Goal: Navigation & Orientation: Find specific page/section

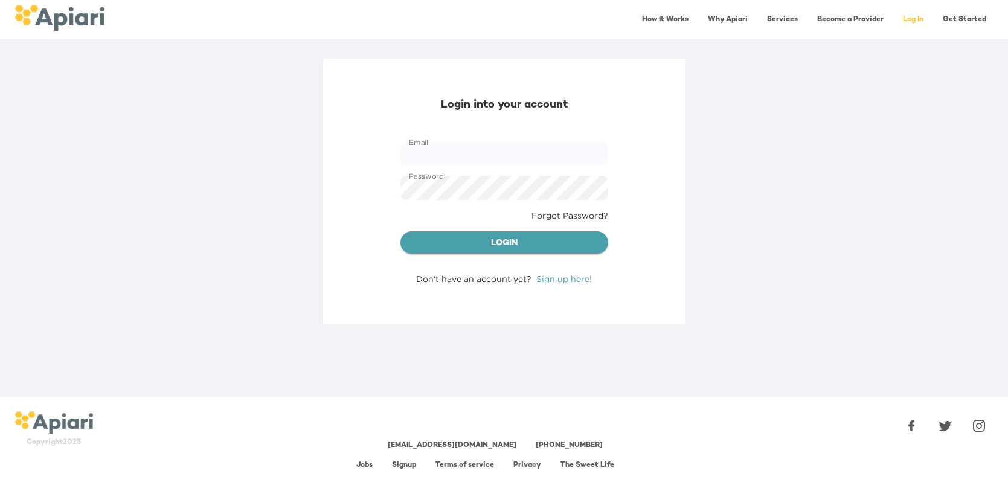
type input "**********"
click at [515, 246] on span "Login" at bounding box center [504, 243] width 189 height 15
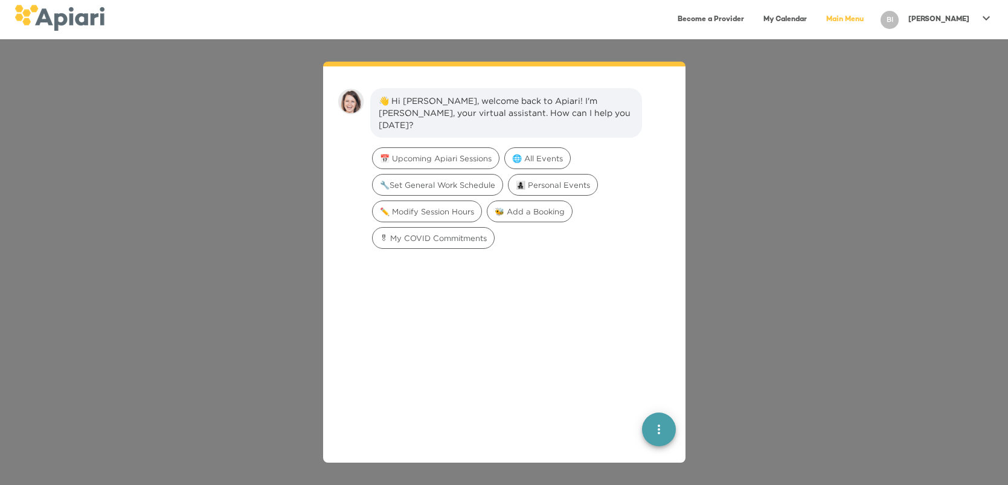
scroll to position [16, 0]
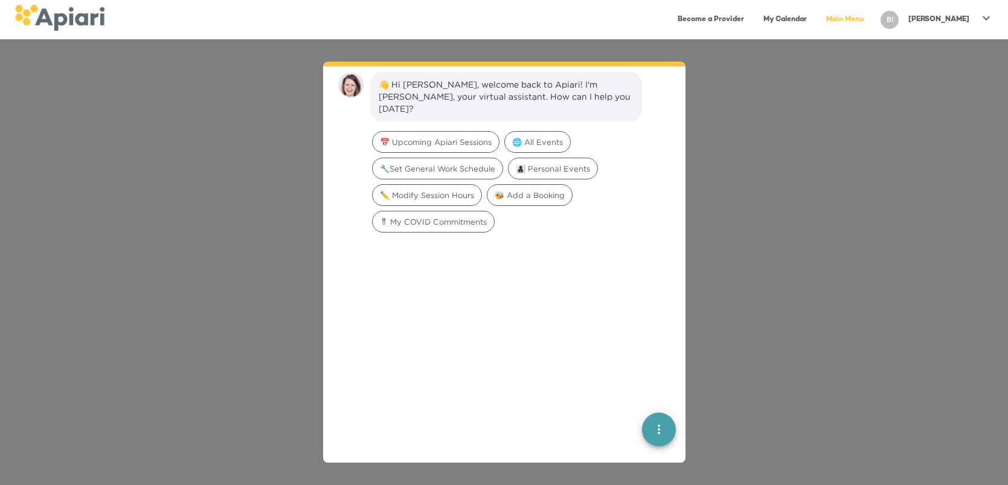
click at [960, 27] on div "[PERSON_NAME]" at bounding box center [939, 20] width 71 height 20
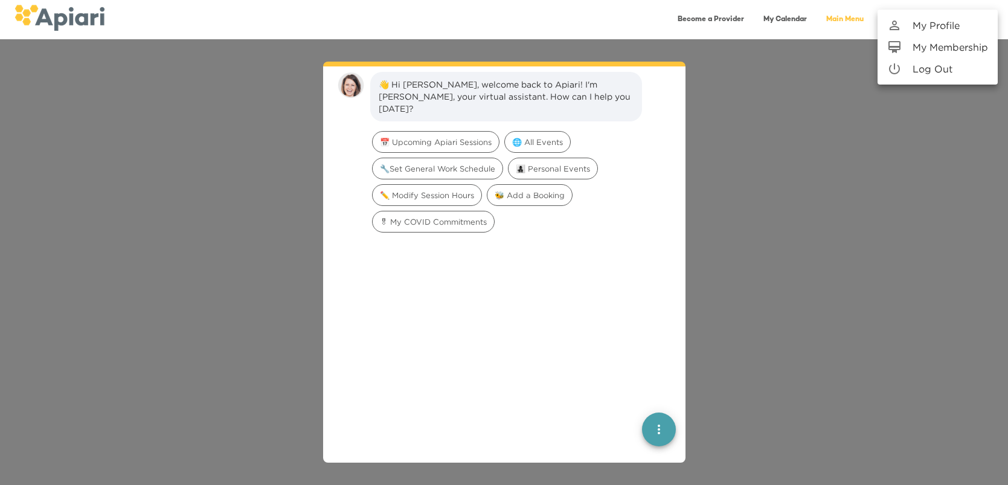
click at [935, 22] on p "My Profile" at bounding box center [936, 25] width 47 height 15
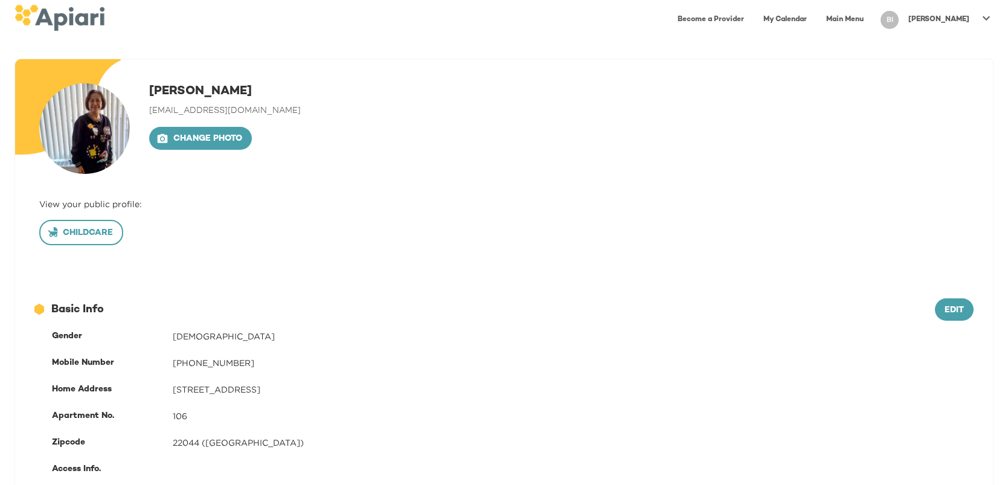
click at [90, 232] on span "Childcare" at bounding box center [81, 233] width 63 height 15
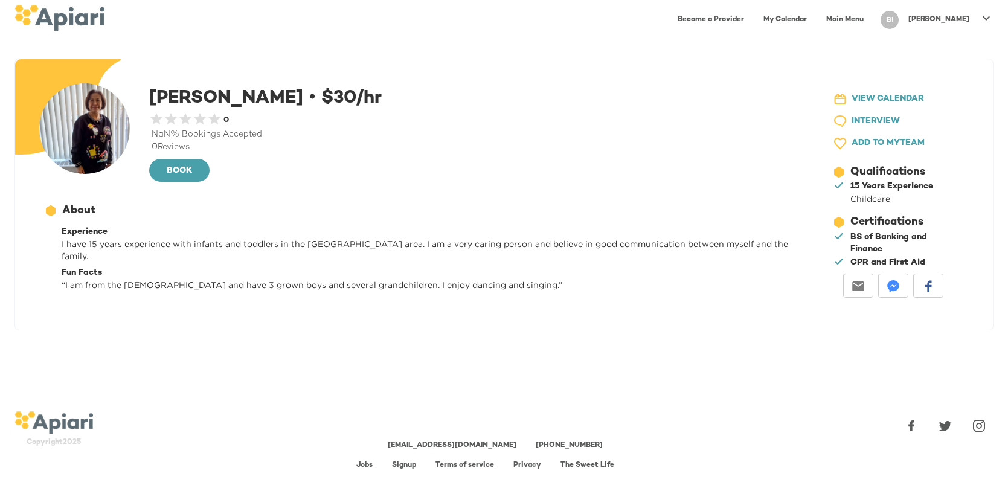
click at [364, 462] on link "Jobs" at bounding box center [364, 466] width 16 height 8
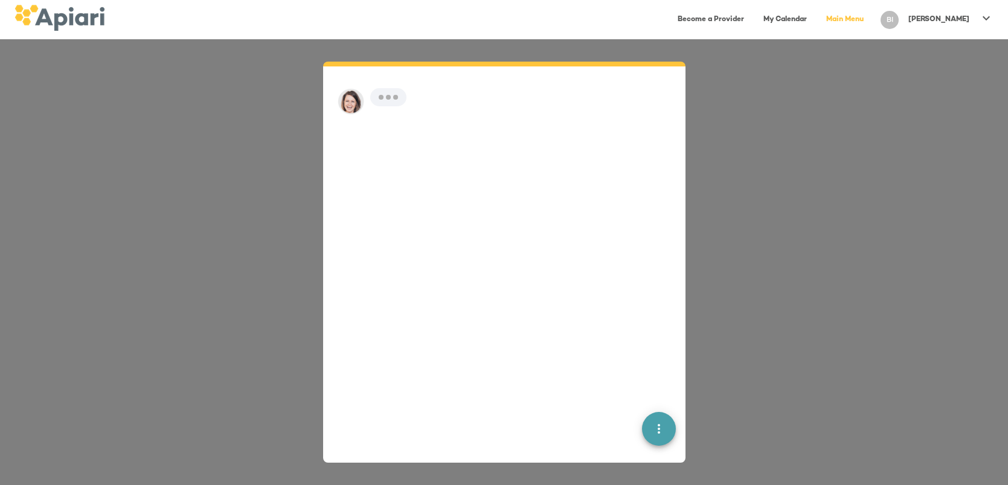
scroll to position [16, 0]
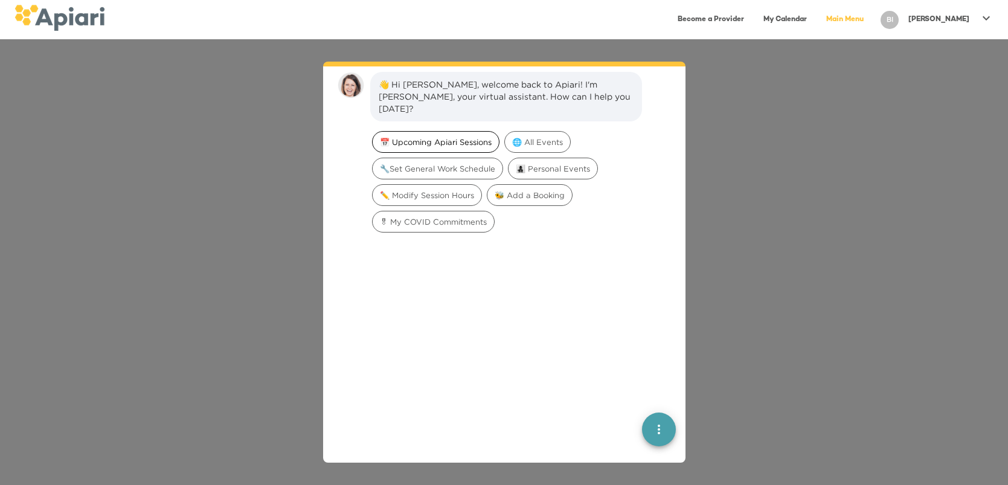
click at [439, 137] on span "📅 Upcoming Apiari Sessions" at bounding box center [436, 142] width 126 height 11
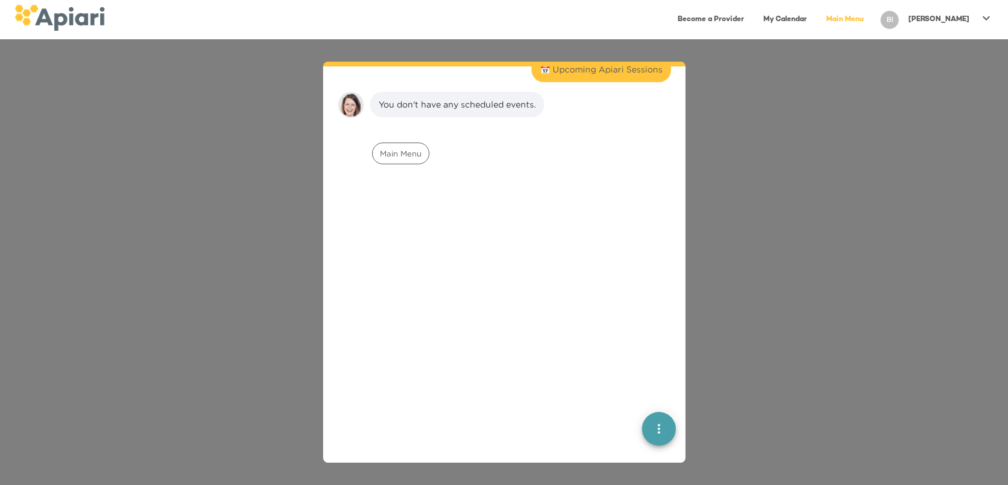
scroll to position [100, 0]
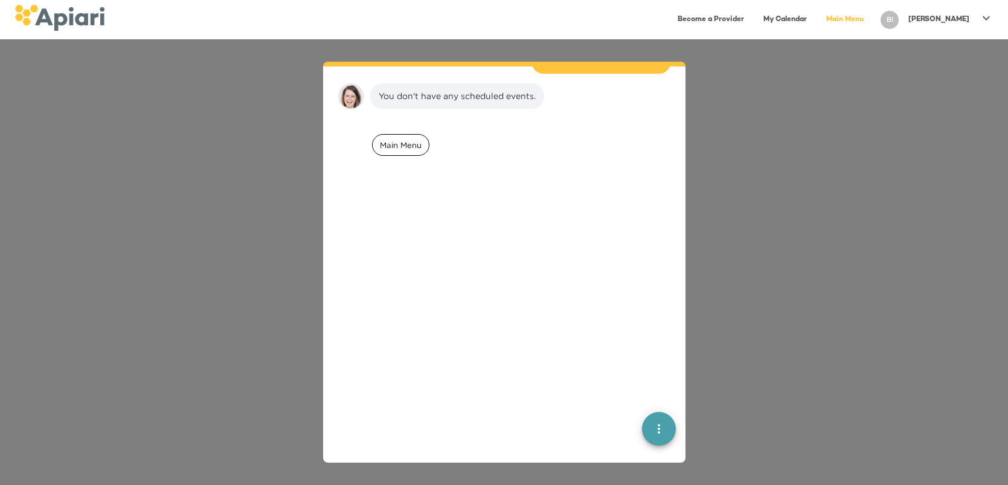
click at [402, 140] on div "Main Menu" at bounding box center [400, 145] width 57 height 22
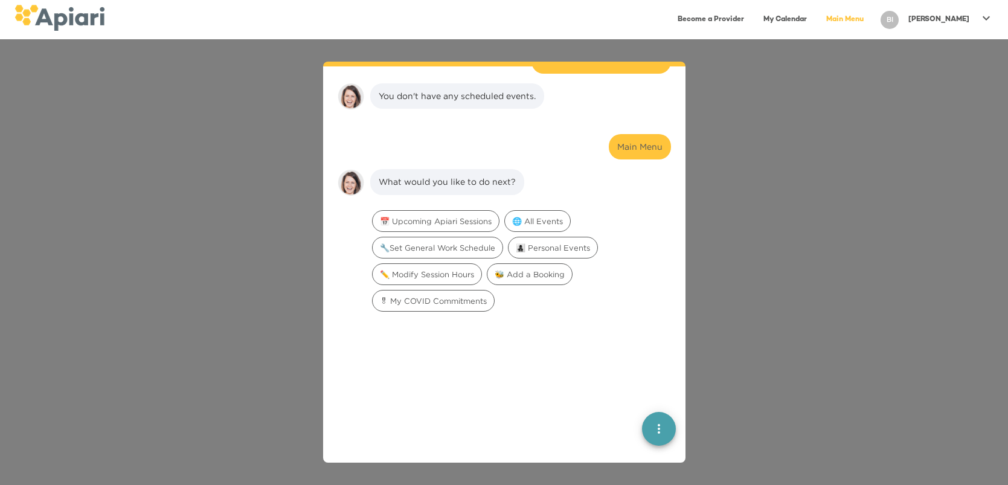
scroll to position [185, 0]
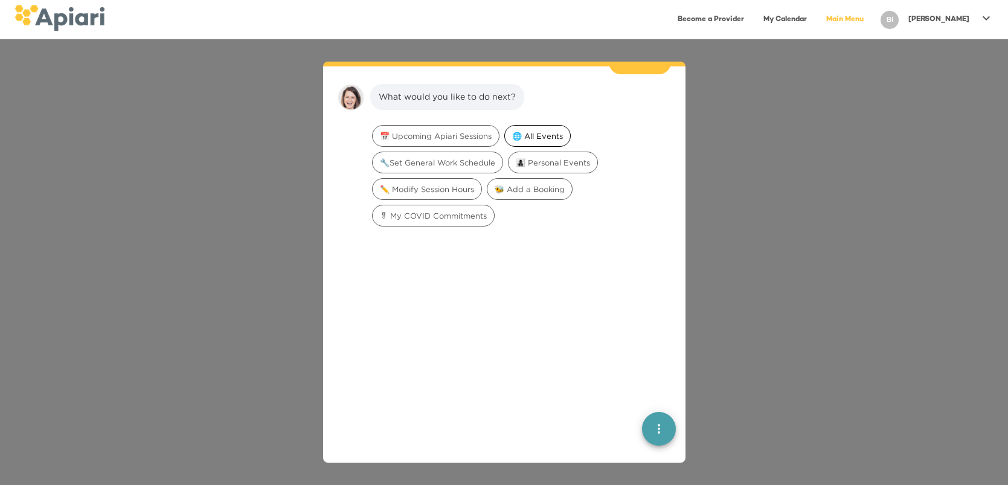
click at [533, 131] on span "🌐 All Events" at bounding box center [537, 136] width 65 height 11
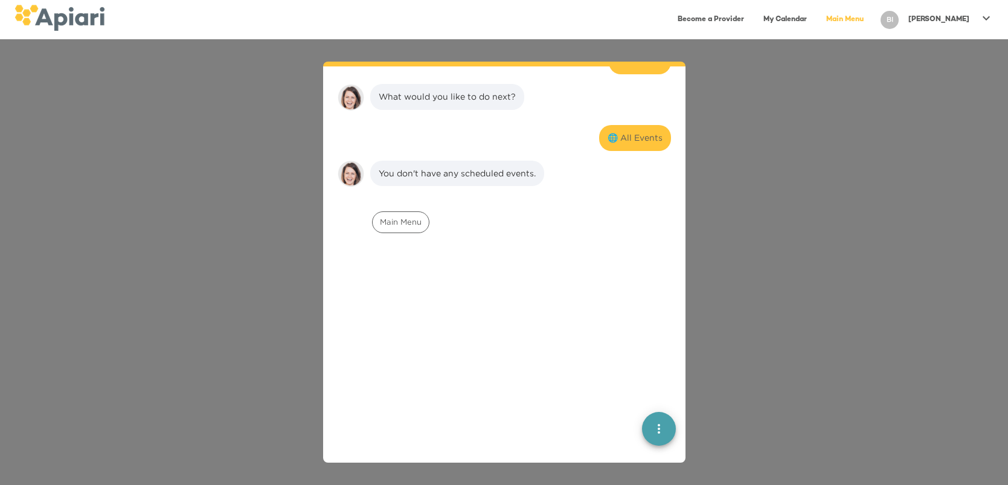
scroll to position [262, 0]
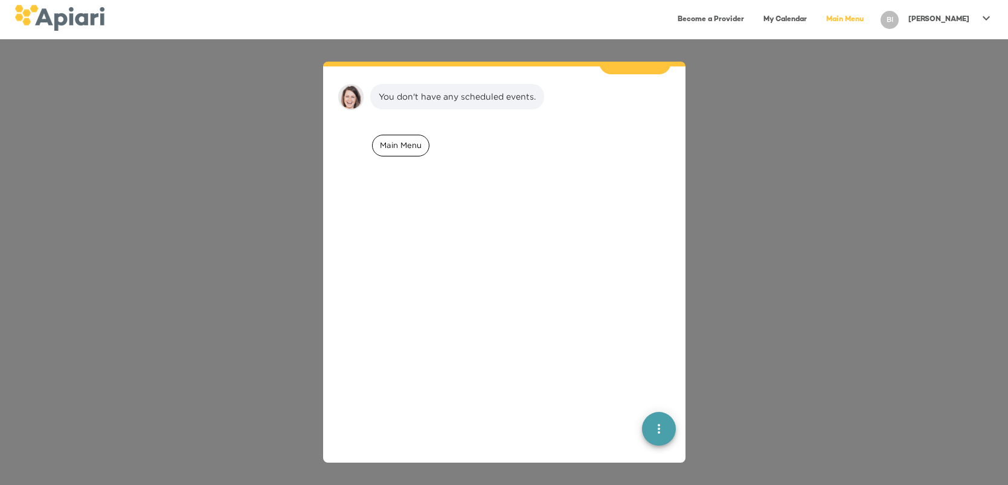
click at [388, 138] on div "Main Menu" at bounding box center [400, 146] width 57 height 22
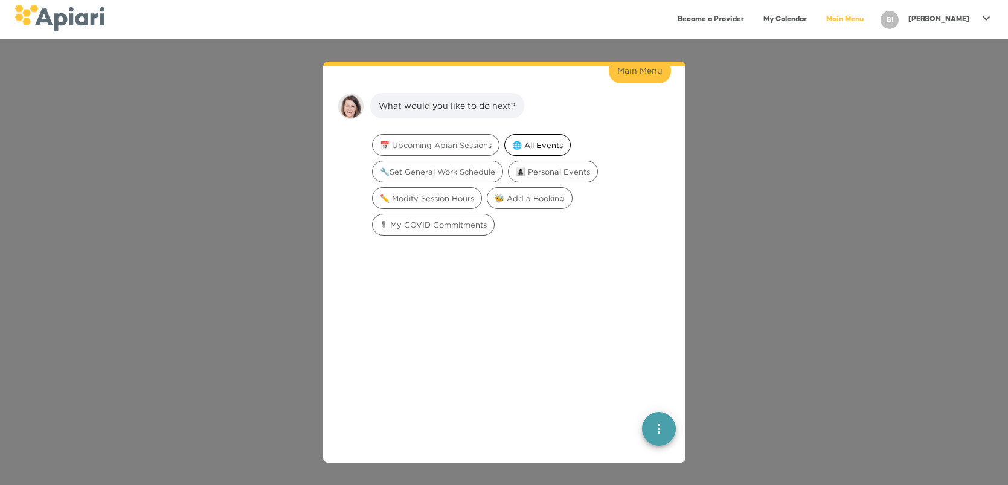
scroll to position [347, 0]
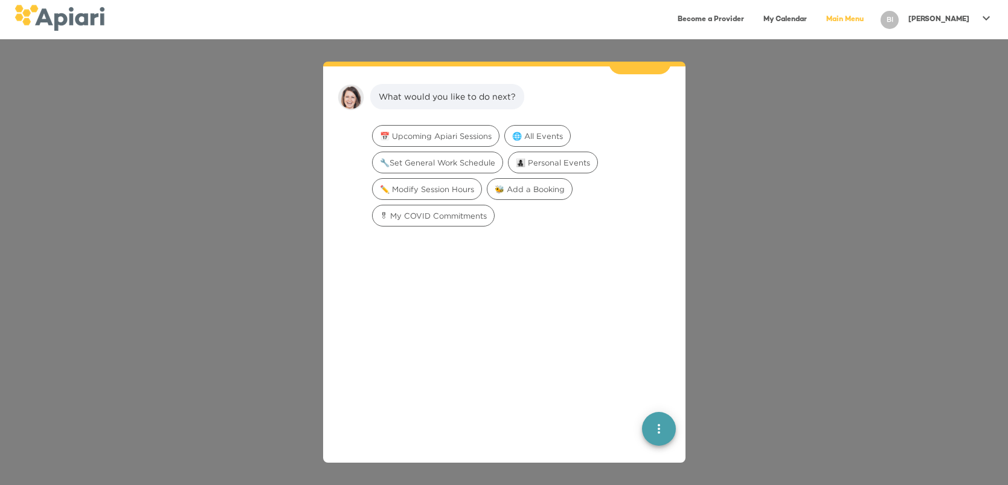
click at [987, 18] on icon at bounding box center [986, 18] width 7 height 4
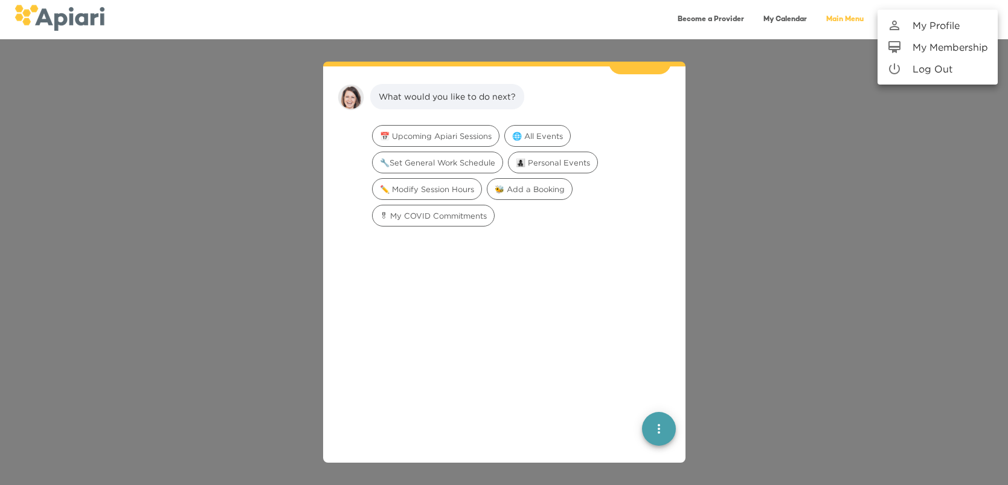
click at [943, 25] on p "My Profile" at bounding box center [936, 25] width 47 height 15
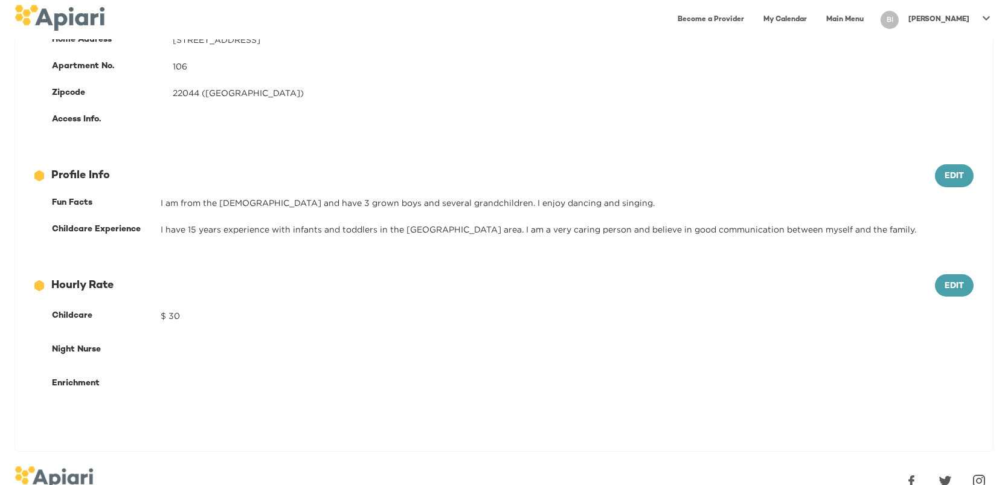
scroll to position [404, 0]
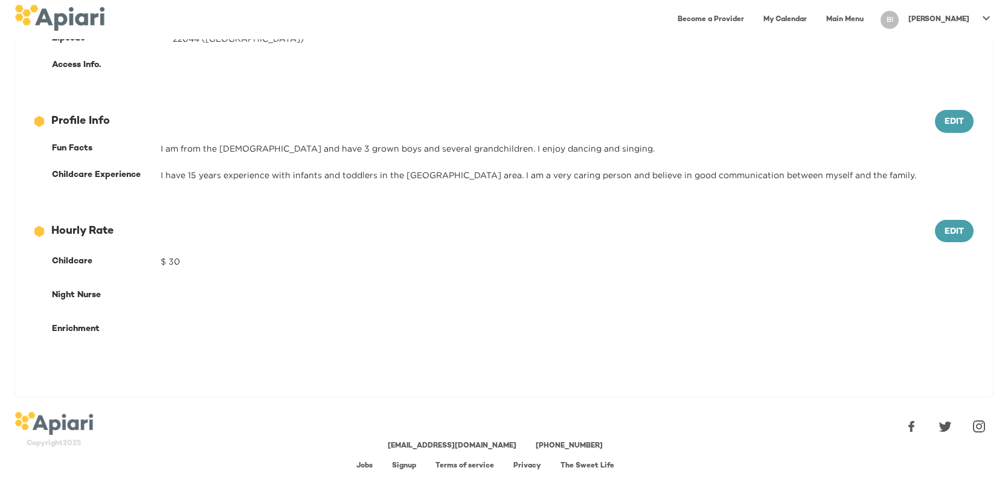
click at [985, 18] on icon at bounding box center [986, 18] width 7 height 4
click at [943, 70] on p "Log Out" at bounding box center [933, 69] width 40 height 15
